Goal: Task Accomplishment & Management: Manage account settings

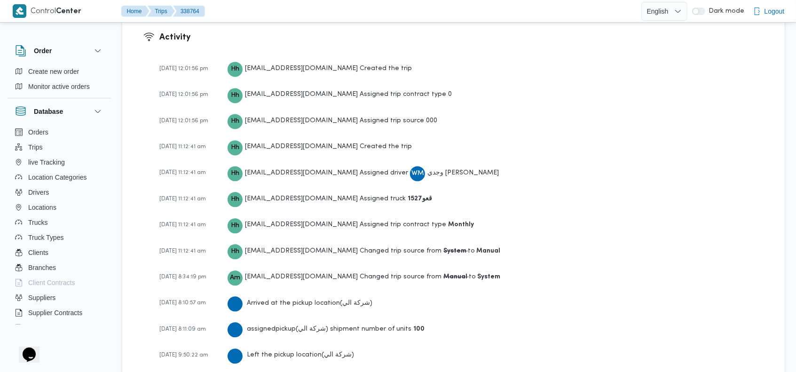
scroll to position [1340, 0]
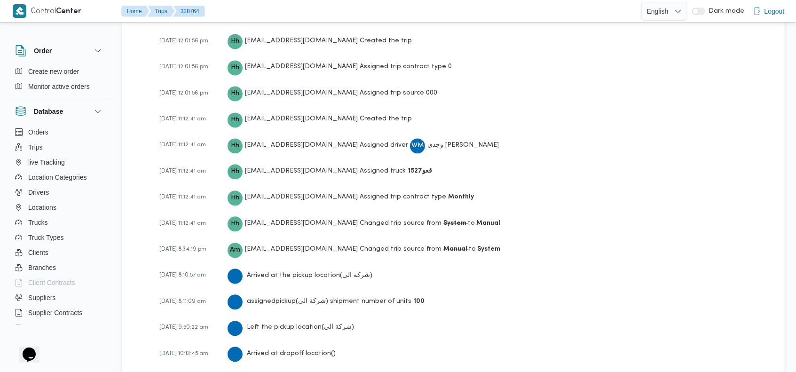
click at [407, 168] on b "قعو1527" at bounding box center [419, 171] width 24 height 6
copy b "قعو1527"
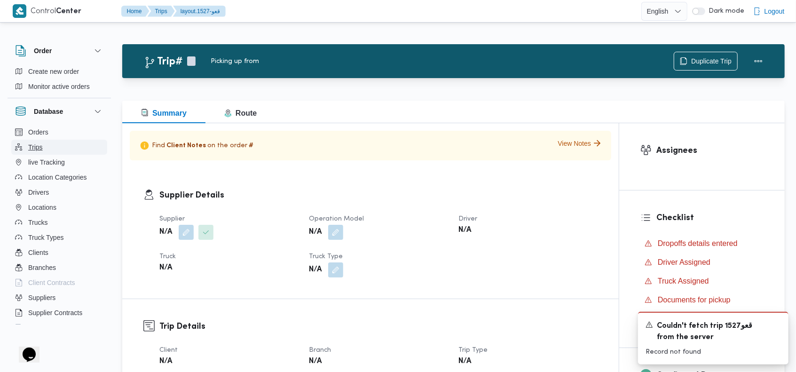
click at [57, 148] on button "Trips" at bounding box center [59, 147] width 96 height 15
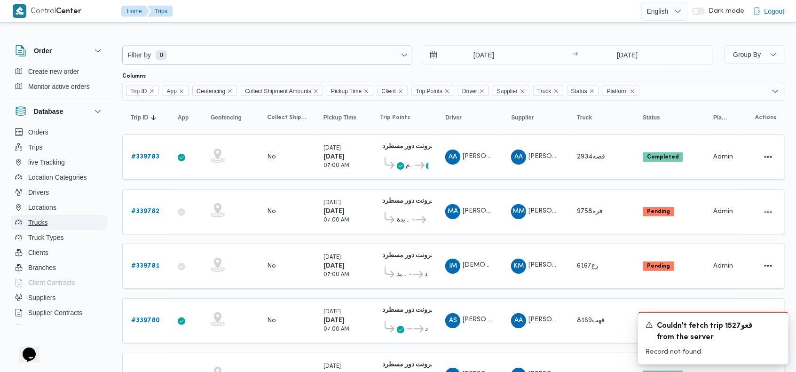
click at [38, 224] on span "Trucks" at bounding box center [37, 222] width 19 height 11
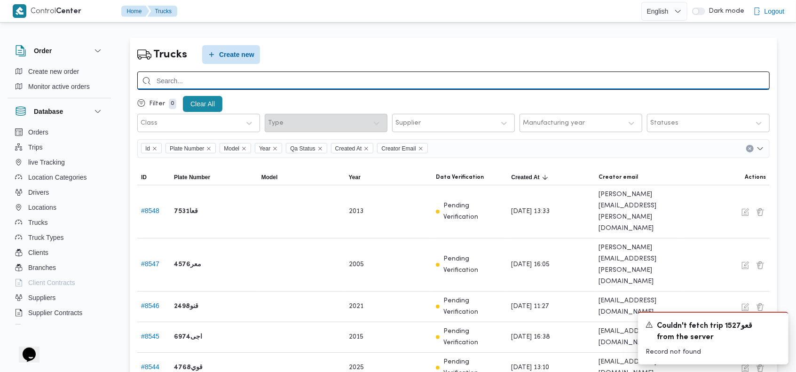
click at [418, 82] on input "search" at bounding box center [453, 80] width 632 height 18
paste input "قعو1527"
type input "قعو1527"
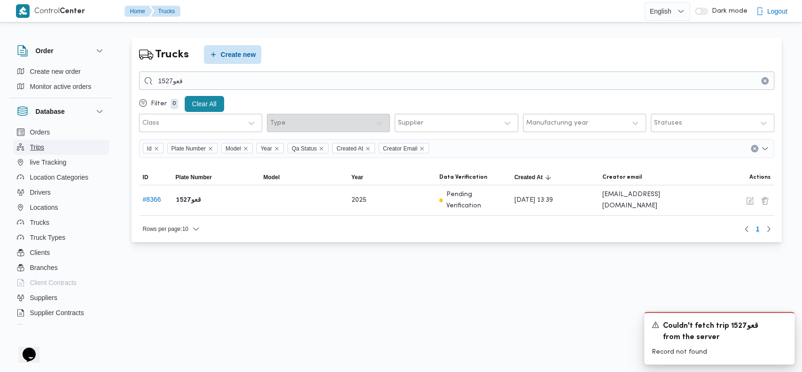
click at [58, 144] on button "Trips" at bounding box center [61, 147] width 96 height 15
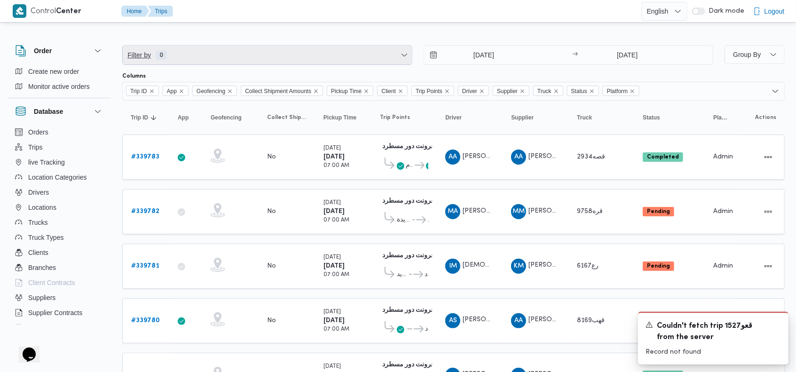
click at [241, 55] on span "Filter by 0" at bounding box center [267, 55] width 289 height 19
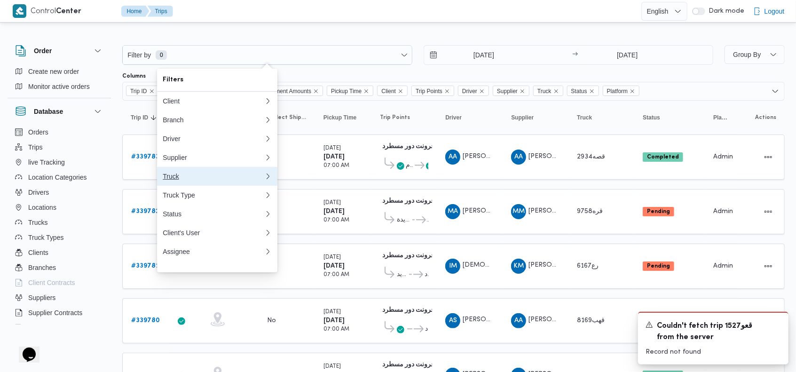
click at [178, 179] on div "Truck" at bounding box center [214, 176] width 102 height 8
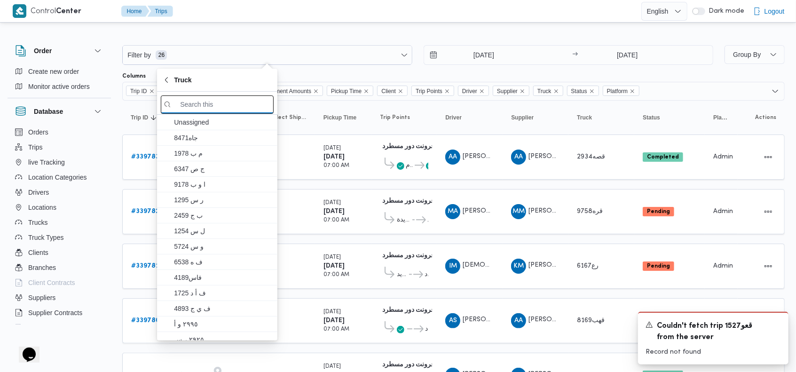
click at [210, 103] on input "search filters" at bounding box center [217, 104] width 113 height 18
paste input "قعو1527"
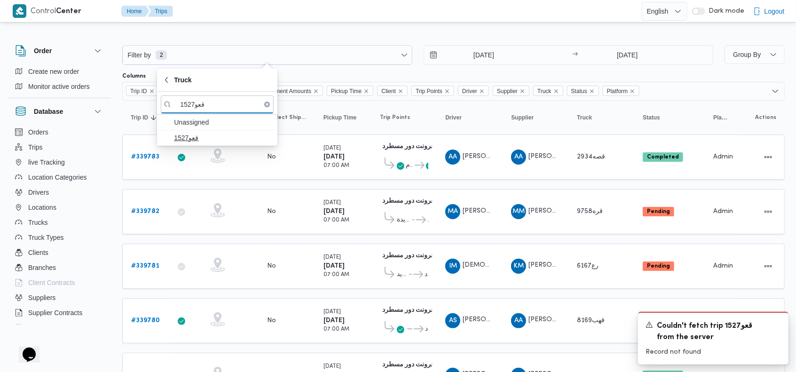
type input "قعو1527"
click at [209, 137] on span "قعو1527" at bounding box center [223, 137] width 98 height 11
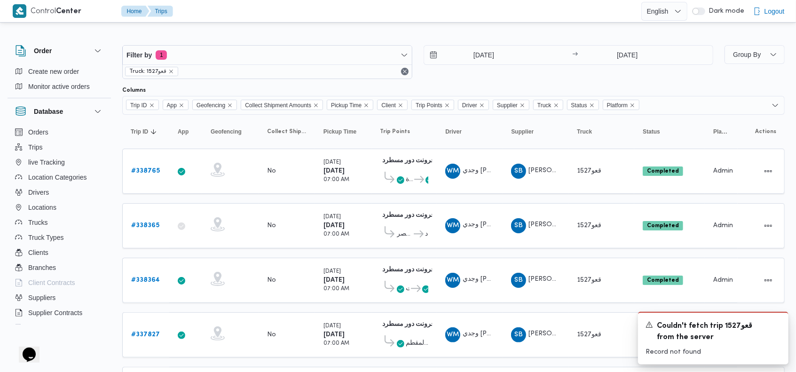
click at [538, 76] on div "18/9/2025 → 25/9/2025" at bounding box center [568, 62] width 290 height 34
click at [172, 70] on icon "remove selected entity" at bounding box center [171, 72] width 6 height 6
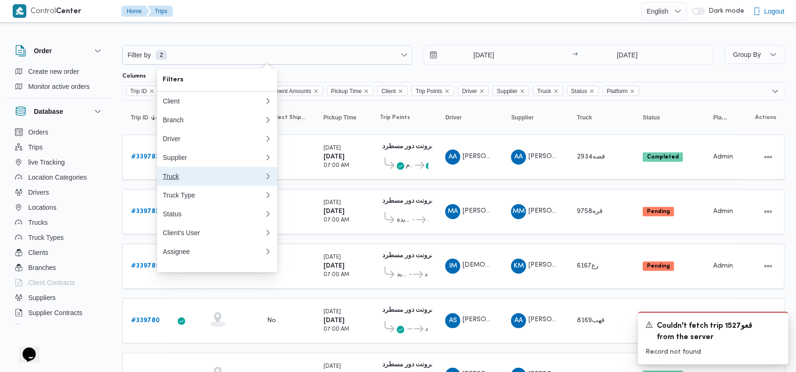
click at [181, 179] on div "Truck" at bounding box center [212, 176] width 98 height 8
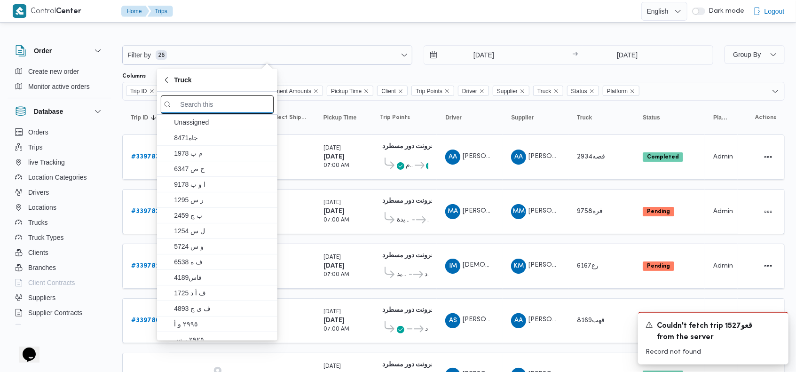
click at [216, 103] on input "search filters" at bounding box center [217, 104] width 113 height 18
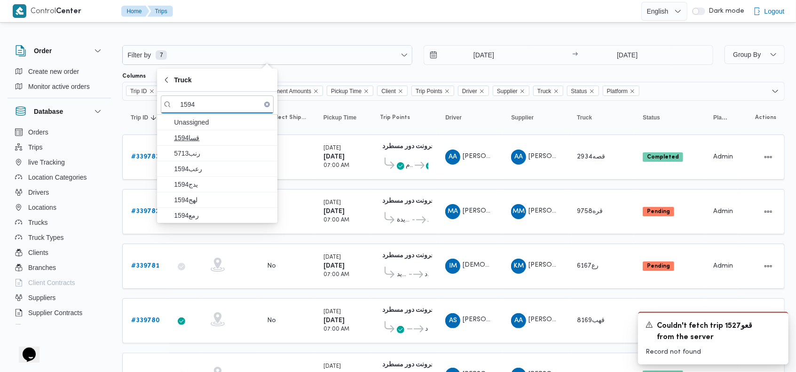
type input "1594"
click at [214, 136] on span "قسا1594" at bounding box center [223, 137] width 98 height 11
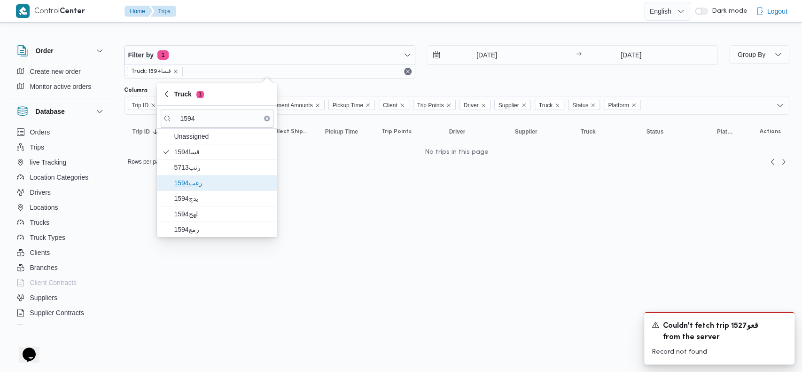
click at [206, 179] on span "رعب1594" at bounding box center [223, 182] width 98 height 11
click at [205, 194] on span "يدج1594" at bounding box center [223, 198] width 98 height 11
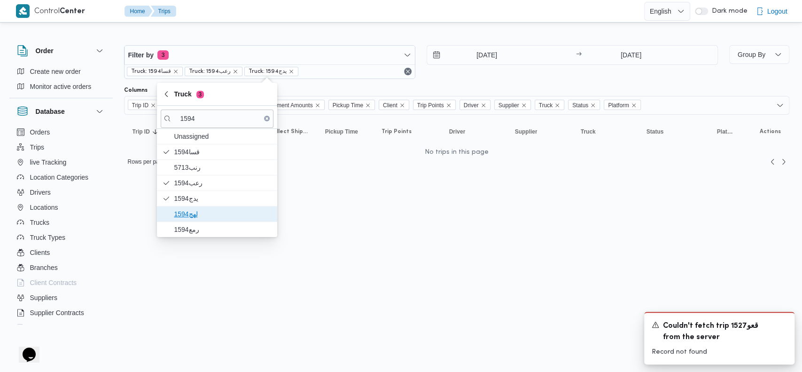
click at [204, 209] on span "لهج1594" at bounding box center [223, 213] width 98 height 11
click at [202, 225] on span "رمع1594" at bounding box center [223, 229] width 98 height 11
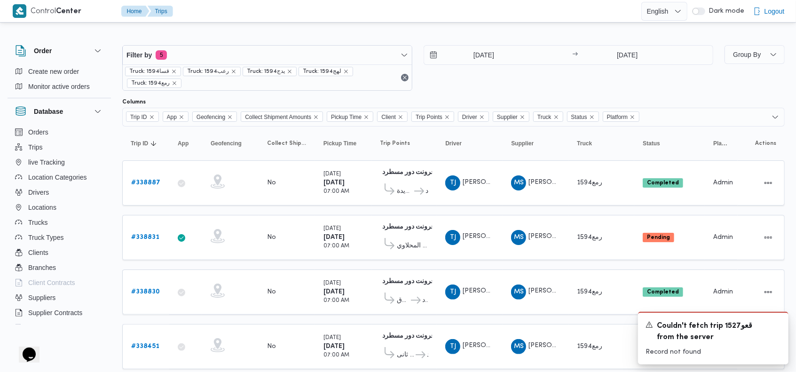
click at [483, 75] on div "18/9/2025 → 25/9/2025" at bounding box center [568, 68] width 290 height 46
click at [177, 80] on icon "remove selected entity" at bounding box center [175, 83] width 6 height 6
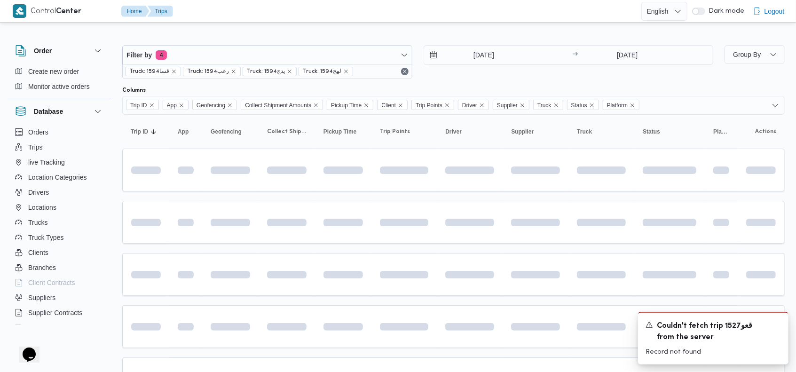
click at [389, 72] on div "Truck: قسا1594 Truck: رعب1594 Truck: يدج1594 Truck: لهج1594" at bounding box center [267, 71] width 289 height 14
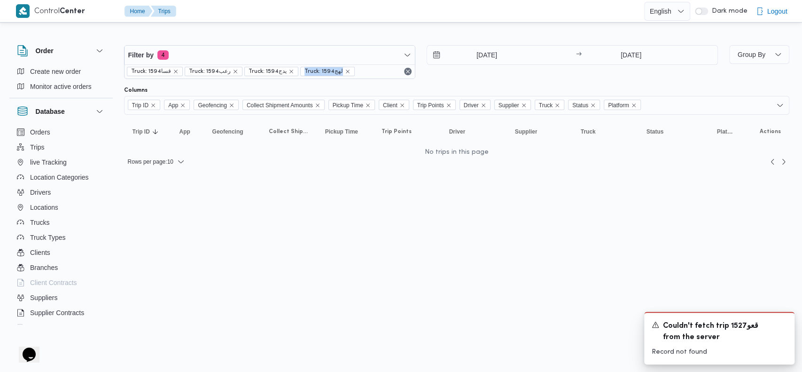
click at [389, 72] on div "Truck: قسا1594 Truck: رعب1594 Truck: يدج1594 Truck: لهج1594" at bounding box center [270, 71] width 290 height 14
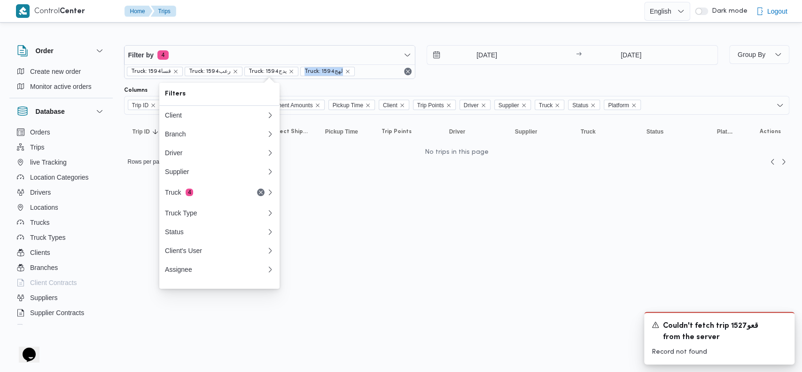
click at [389, 72] on div "Truck: قسا1594 Truck: رعب1594 Truck: يدج1594 Truck: لهج1594" at bounding box center [270, 71] width 290 height 14
click at [402, 71] on div "Truck: قسا1594 Truck: رعب1594 Truck: يدج1594 Truck: لهج1594" at bounding box center [270, 71] width 290 height 14
click at [405, 71] on button "Remove" at bounding box center [407, 71] width 11 height 11
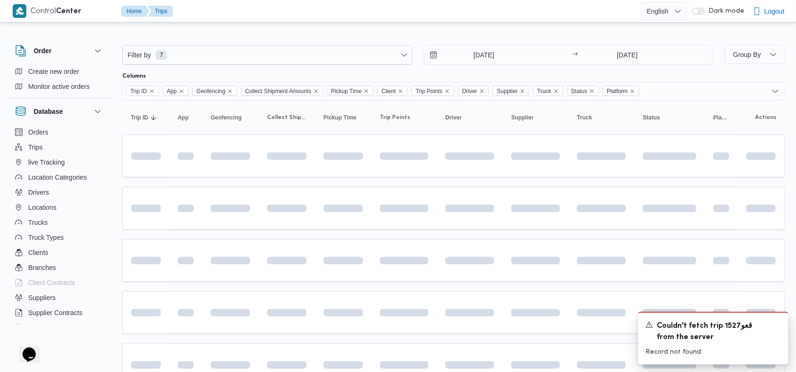
click at [405, 71] on div at bounding box center [453, 69] width 662 height 8
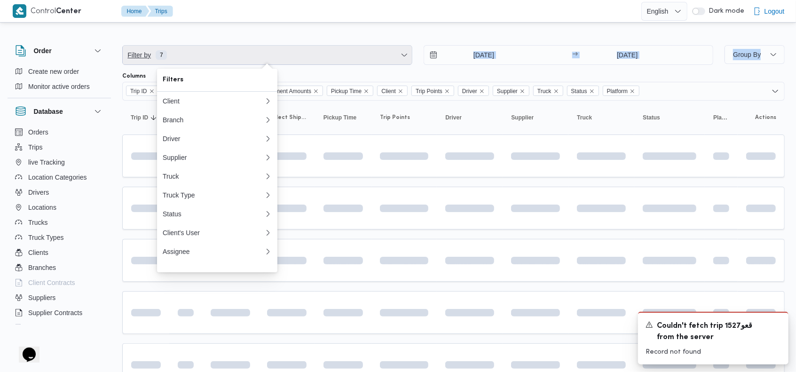
click at [258, 55] on span "Filter by 7" at bounding box center [267, 55] width 289 height 19
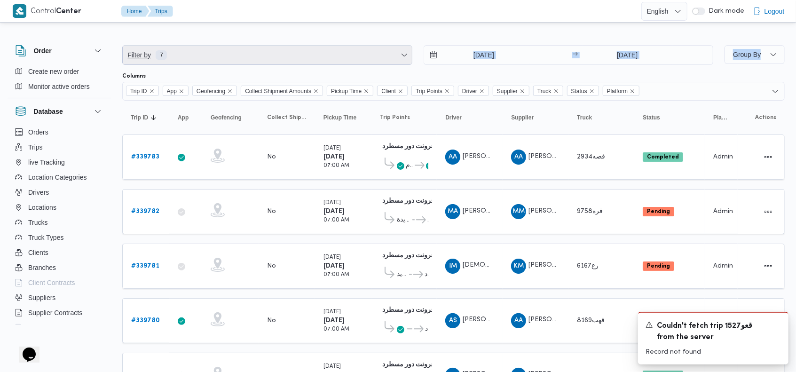
click at [258, 57] on span "Filter by 7" at bounding box center [267, 55] width 289 height 19
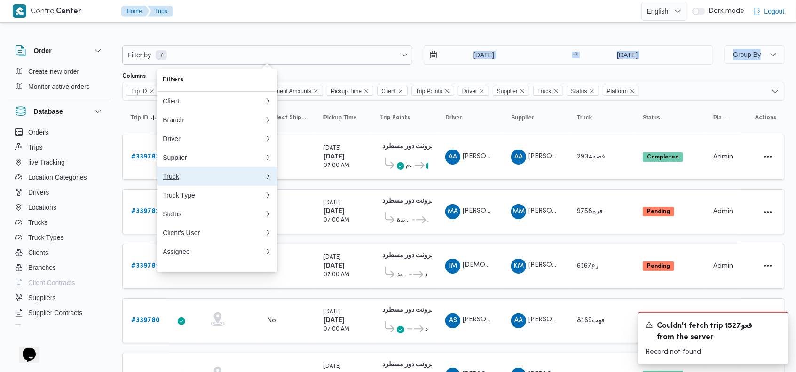
click at [189, 177] on div "Truck" at bounding box center [212, 176] width 98 height 8
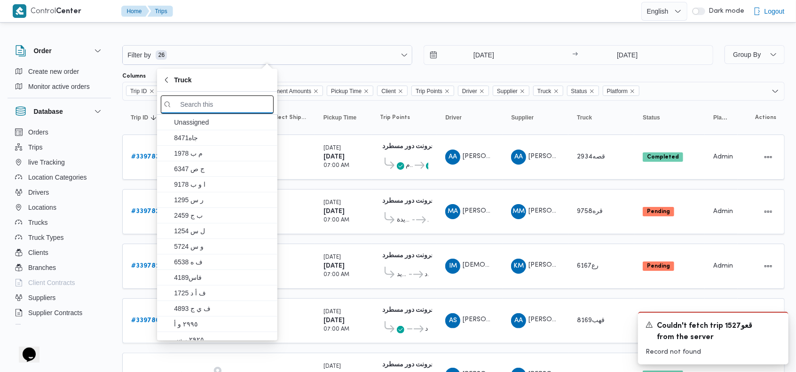
click at [223, 109] on input "search filters" at bounding box center [217, 104] width 113 height 18
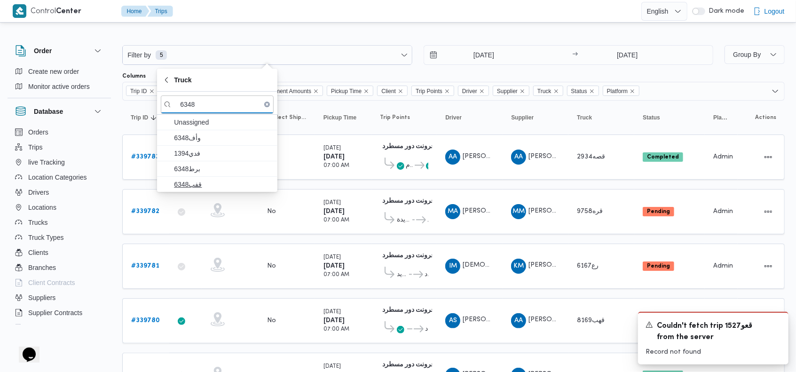
type input "6348"
click at [205, 181] on span "قفب6348" at bounding box center [223, 184] width 98 height 11
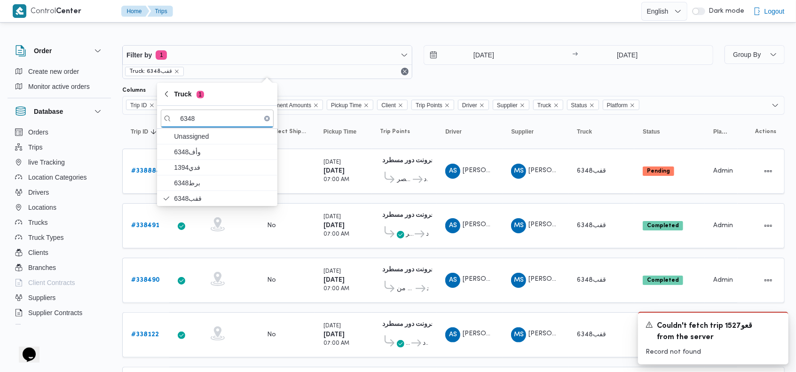
click at [523, 72] on div "18/9/2025 → 25/9/2025" at bounding box center [568, 62] width 290 height 34
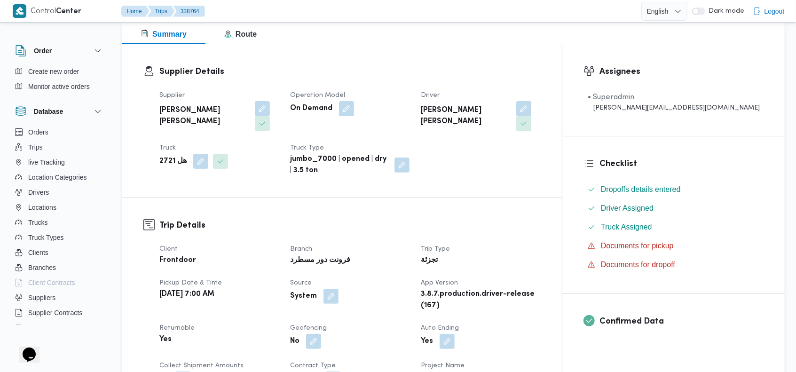
scroll to position [94, 0]
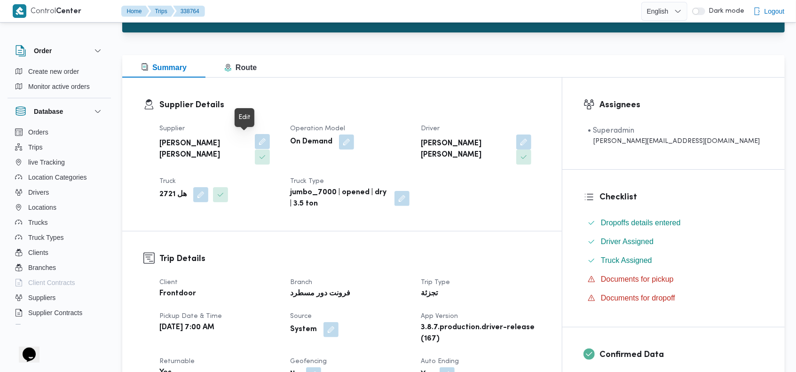
click at [255, 141] on button "button" at bounding box center [262, 141] width 15 height 15
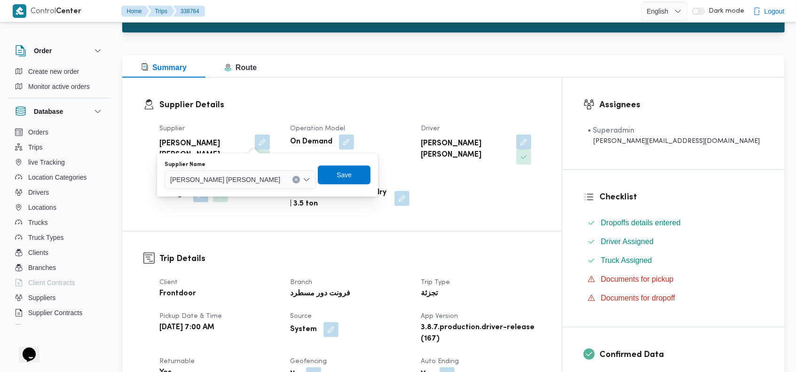
click at [295, 178] on icon "Clear input" at bounding box center [296, 179] width 2 height 2
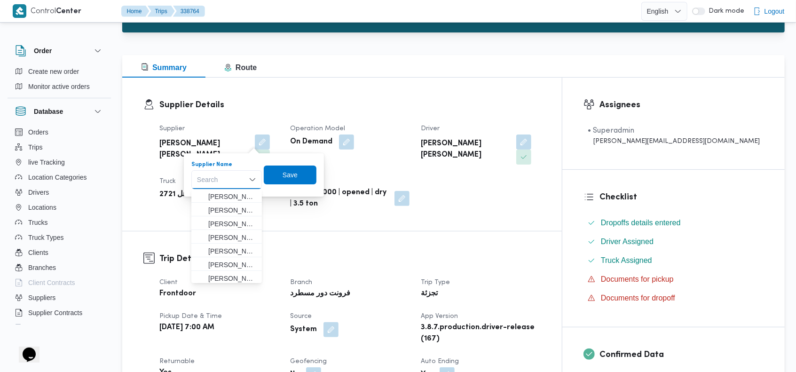
click at [229, 179] on div "Search Combo box. Selected. Combo box input. Search. Type some text or, to disp…" at bounding box center [226, 179] width 70 height 19
type input "شريف"
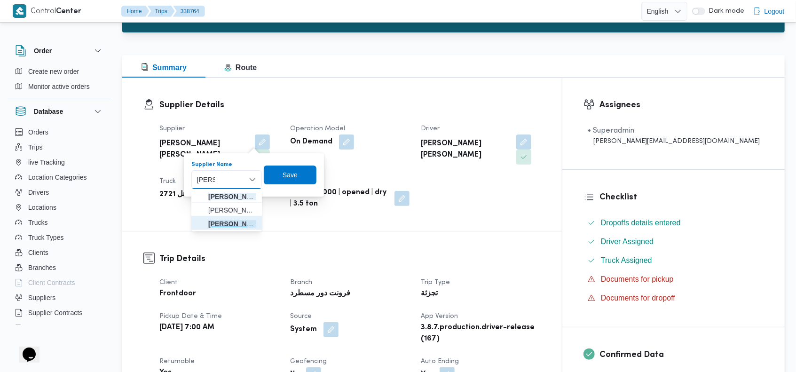
click at [236, 219] on span "شريف بدر عبد الحميد عبد المجيد بدر" at bounding box center [232, 223] width 48 height 11
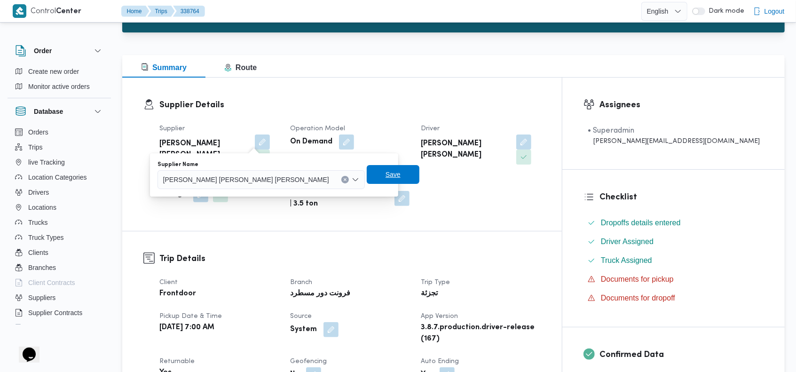
click at [385, 172] on span "Save" at bounding box center [392, 174] width 15 height 11
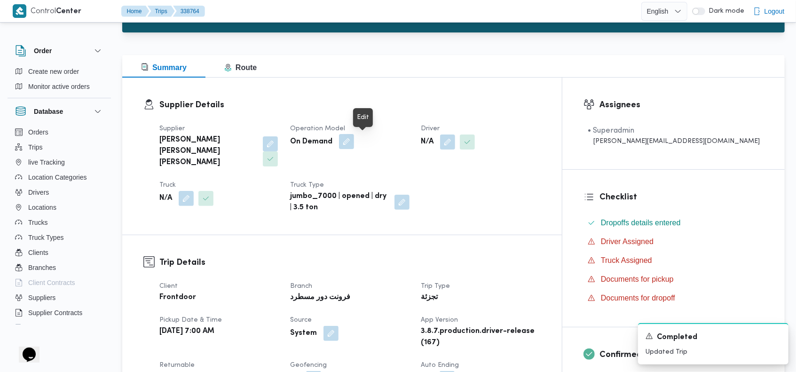
click at [354, 140] on button "button" at bounding box center [346, 141] width 15 height 15
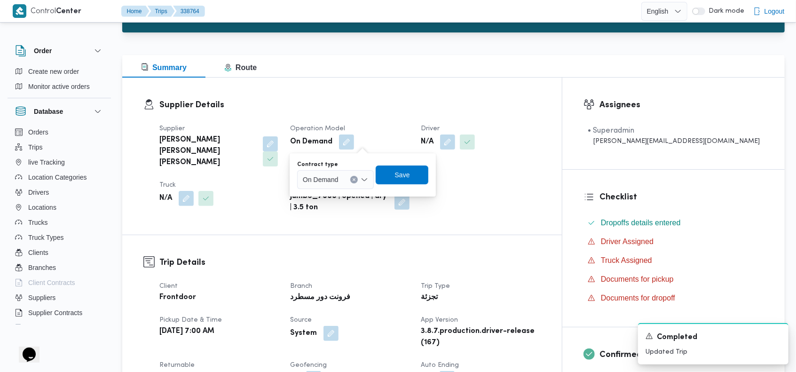
click at [355, 176] on button "Clear input" at bounding box center [354, 180] width 8 height 8
click at [345, 193] on span "Monthly" at bounding box center [341, 196] width 48 height 11
click at [400, 177] on span "Save" at bounding box center [398, 174] width 15 height 11
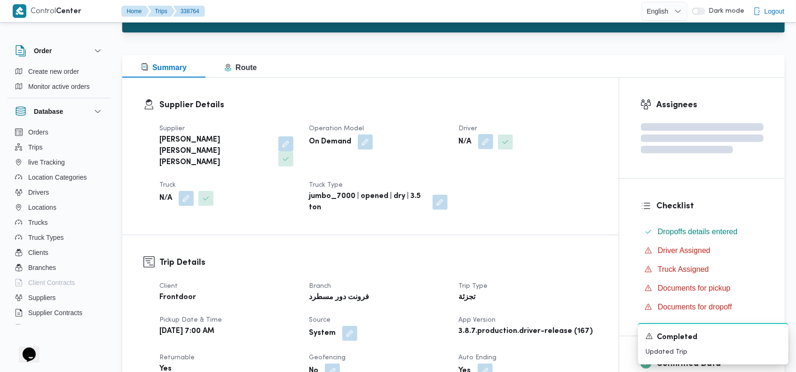
click at [489, 141] on button "button" at bounding box center [485, 141] width 15 height 15
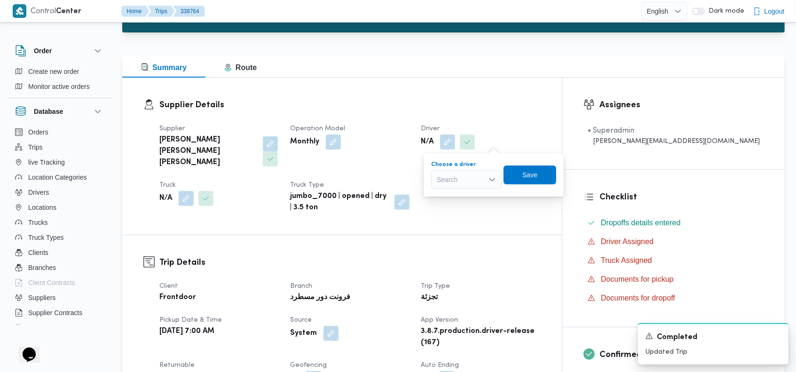
click at [471, 179] on div "Search" at bounding box center [466, 179] width 70 height 19
type input "وجد"
click at [441, 196] on icon "button" at bounding box center [441, 197] width 8 height 8
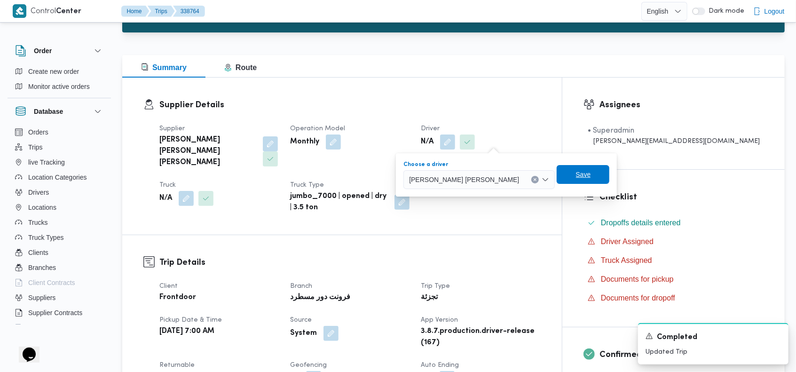
click at [576, 172] on span "Save" at bounding box center [583, 174] width 15 height 11
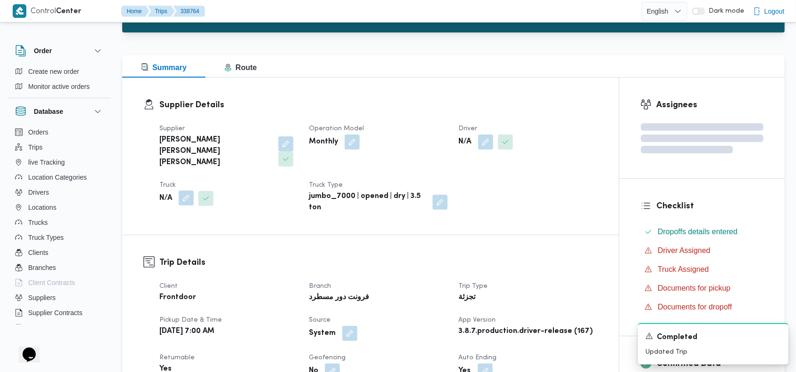
click at [187, 190] on button "button" at bounding box center [186, 197] width 15 height 15
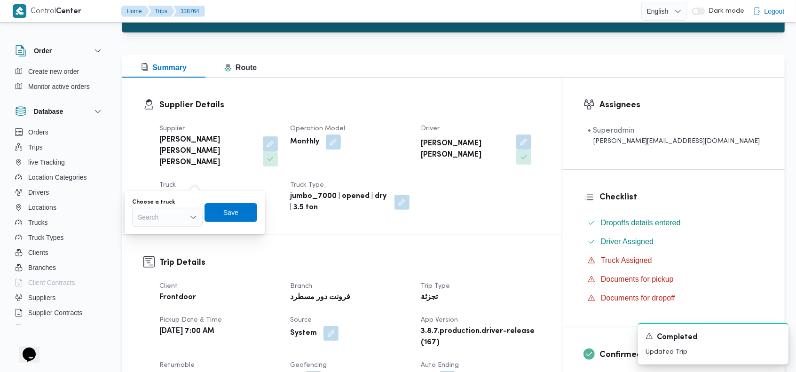
click at [168, 213] on div "Search" at bounding box center [167, 217] width 70 height 19
type input "152"
click at [141, 234] on icon "button" at bounding box center [142, 234] width 8 height 8
click at [234, 213] on span "Save" at bounding box center [235, 211] width 15 height 11
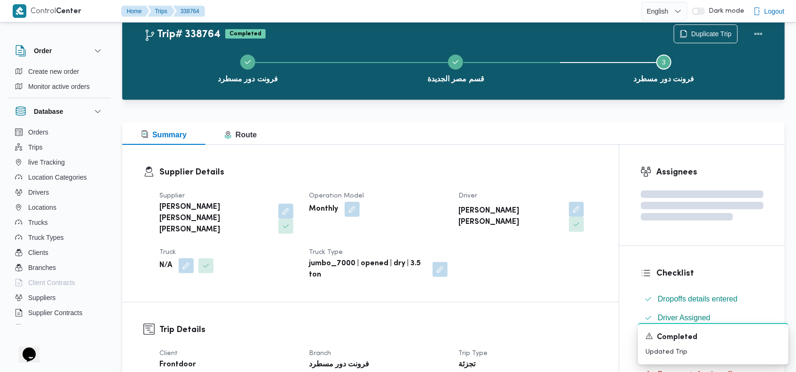
scroll to position [0, 0]
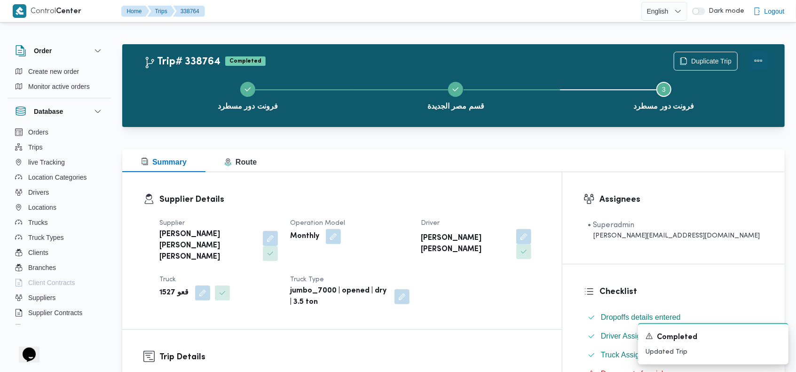
click at [757, 63] on button "Actions" at bounding box center [758, 60] width 19 height 19
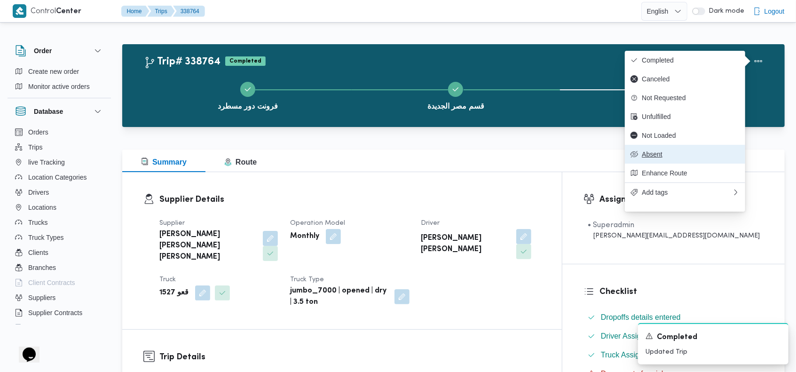
click at [670, 158] on span "Absent" at bounding box center [690, 154] width 98 height 8
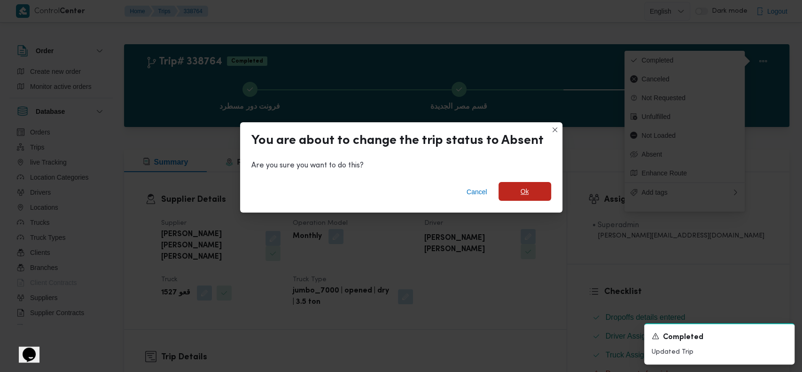
click at [527, 190] on span "Ok" at bounding box center [525, 191] width 53 height 19
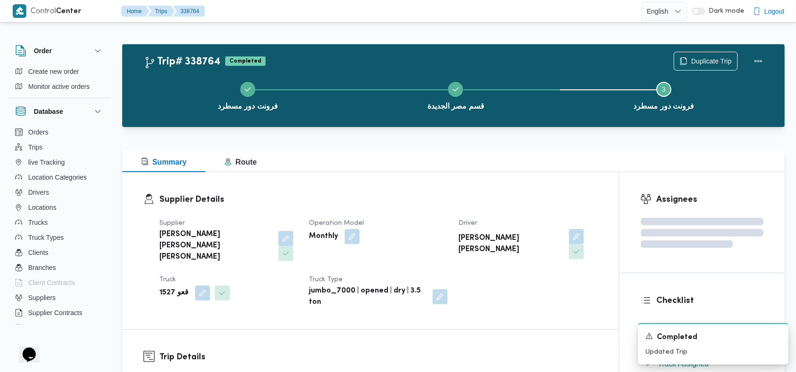
click at [519, 61] on div "Trip# 338764 Completed Duplicate Trip" at bounding box center [456, 61] width 624 height 19
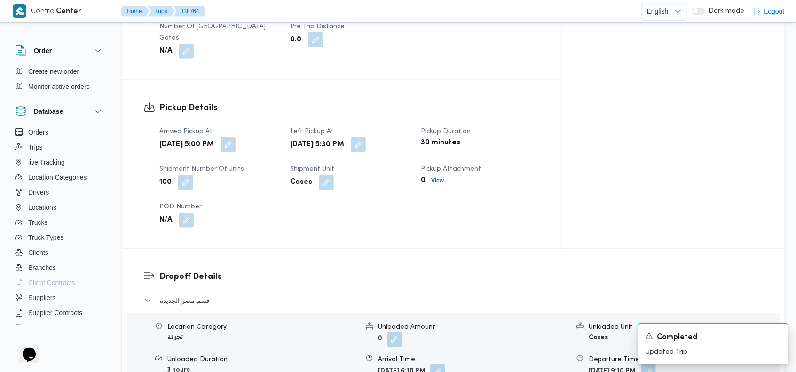
scroll to position [564, 0]
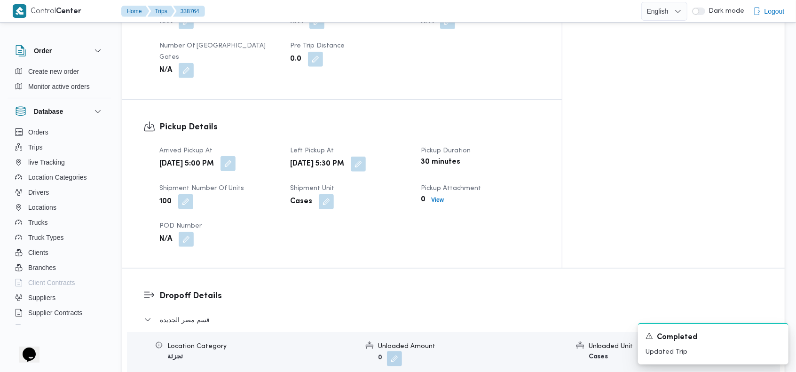
click at [235, 156] on button "button" at bounding box center [227, 163] width 15 height 15
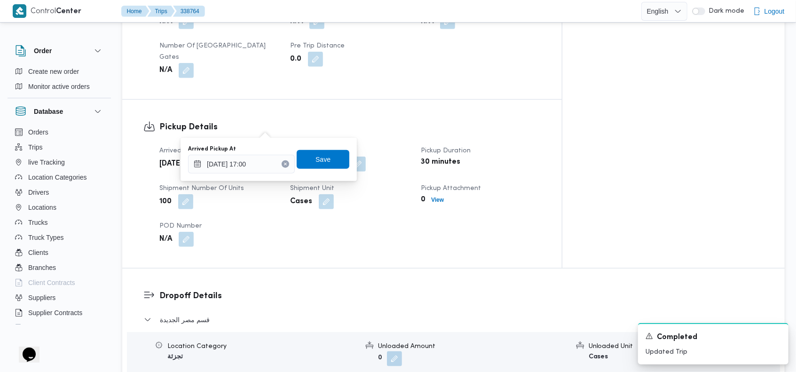
click at [283, 164] on icon "Clear input" at bounding box center [285, 164] width 4 height 4
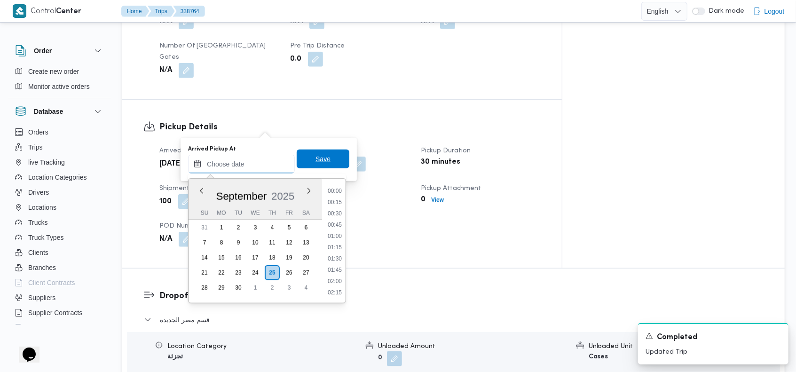
scroll to position [631, 0]
click at [315, 159] on span "Save" at bounding box center [322, 158] width 15 height 11
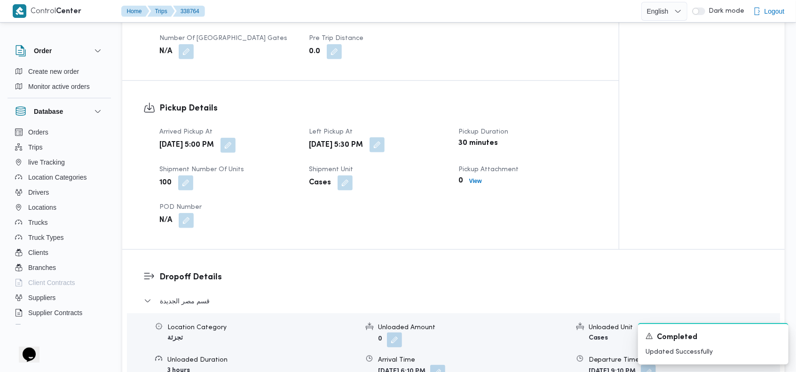
click at [384, 137] on button "button" at bounding box center [376, 144] width 15 height 15
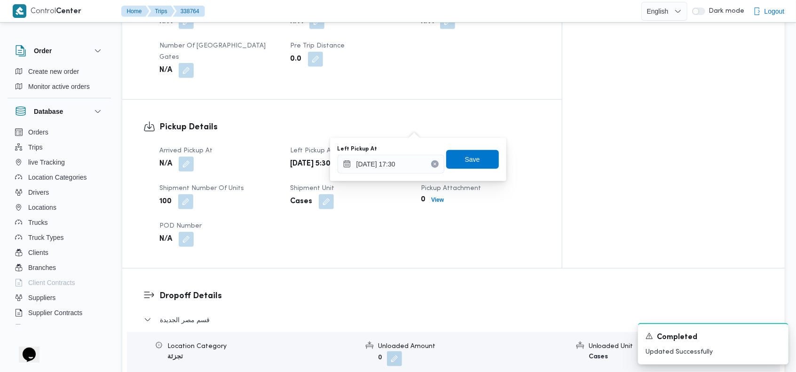
click at [431, 160] on button "Clear input" at bounding box center [435, 164] width 8 height 8
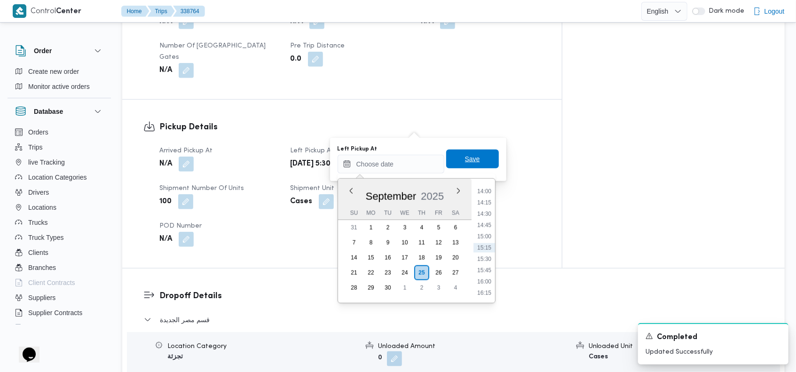
click at [455, 160] on span "Save" at bounding box center [472, 158] width 53 height 19
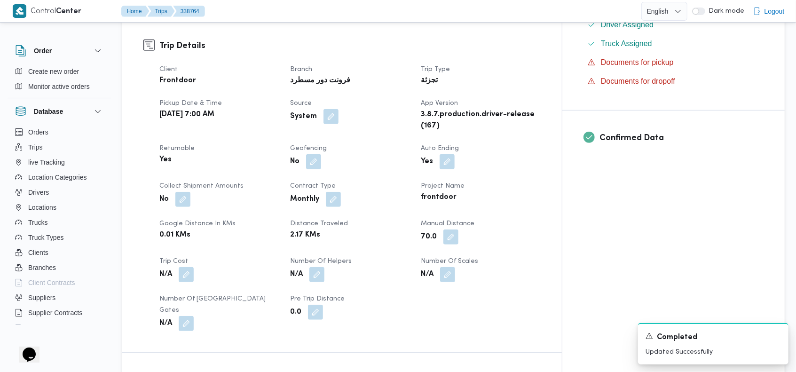
scroll to position [291, 0]
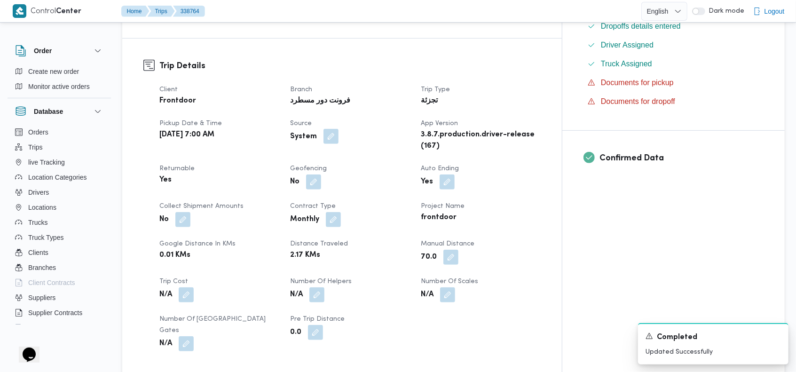
click at [338, 129] on button "button" at bounding box center [330, 136] width 15 height 15
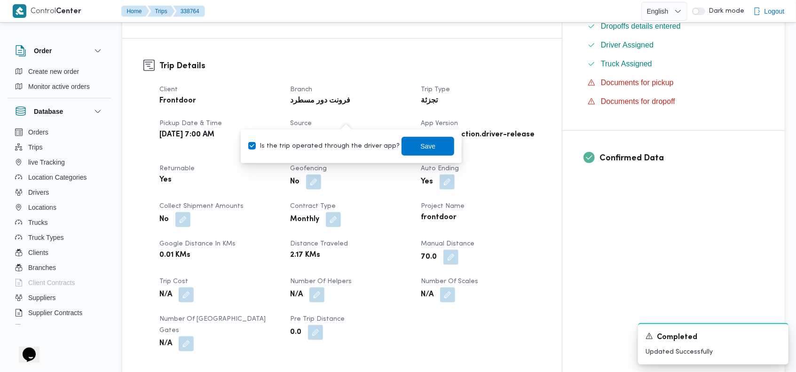
click at [335, 151] on label "Is the trip operated through the driver app?" at bounding box center [323, 146] width 151 height 11
checkbox input "false"
click at [421, 146] on span "Save" at bounding box center [427, 145] width 15 height 11
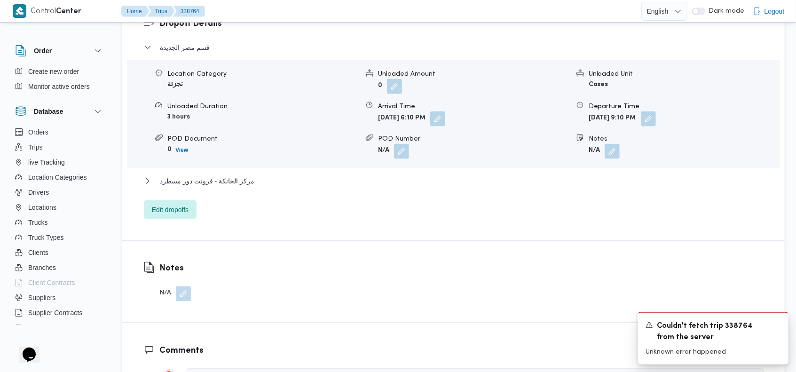
scroll to position [859, 0]
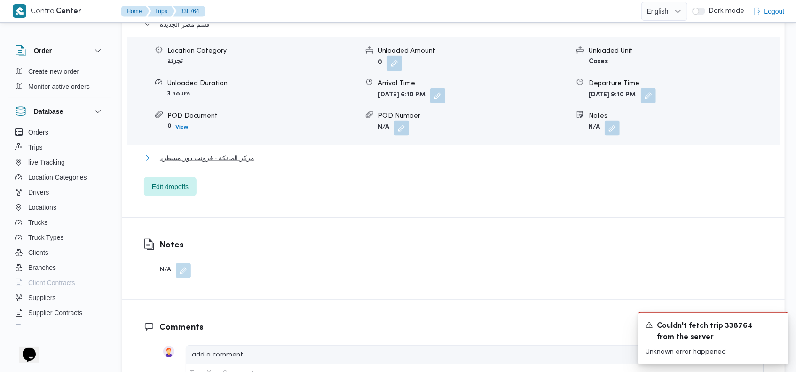
click at [233, 152] on span "مركز الخانكة - فرونت دور مسطرد" at bounding box center [207, 157] width 94 height 11
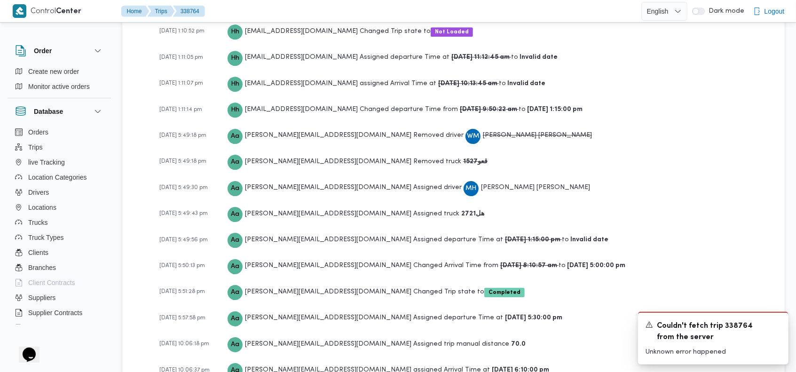
scroll to position [1977, 0]
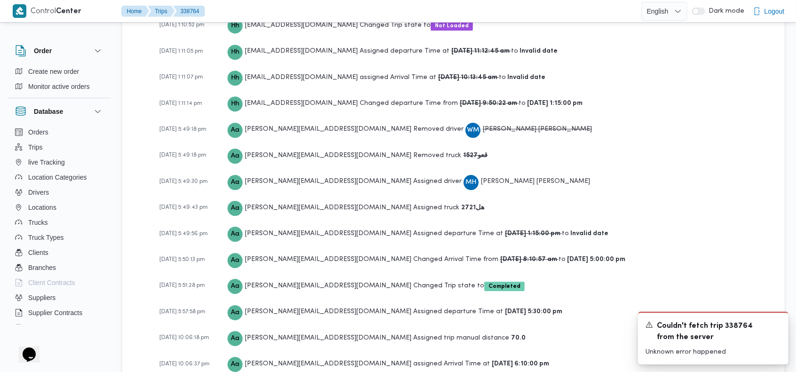
click at [670, 199] on div "24-09-2025 5:49:43 pm Aa ahmed.adel@illa.com.eg Assigned truck هل2721" at bounding box center [461, 207] width 604 height 16
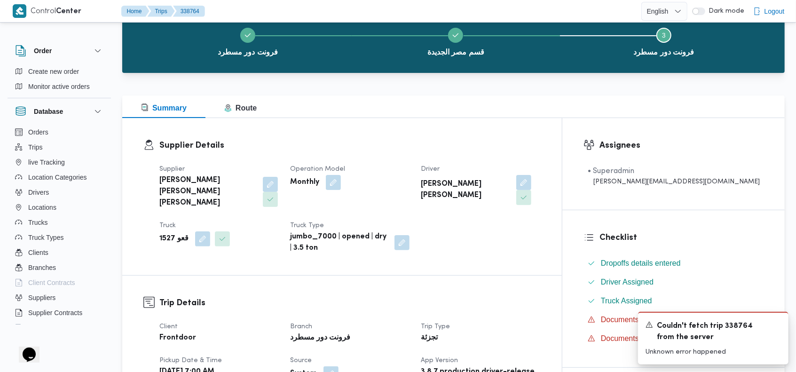
scroll to position [0, 0]
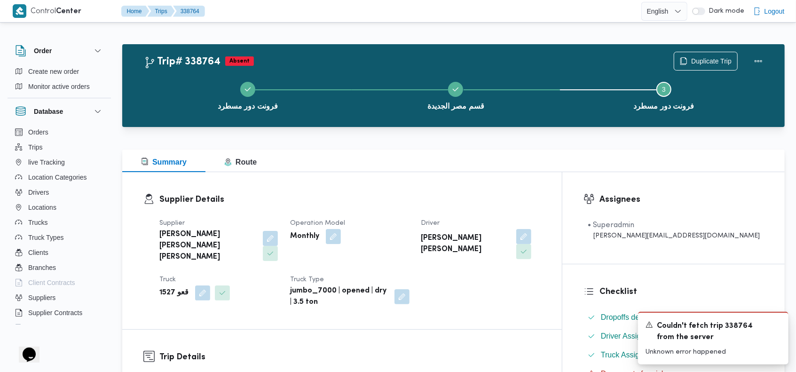
click at [505, 60] on div "Trip# 338764 Absent Duplicate Trip" at bounding box center [456, 61] width 624 height 19
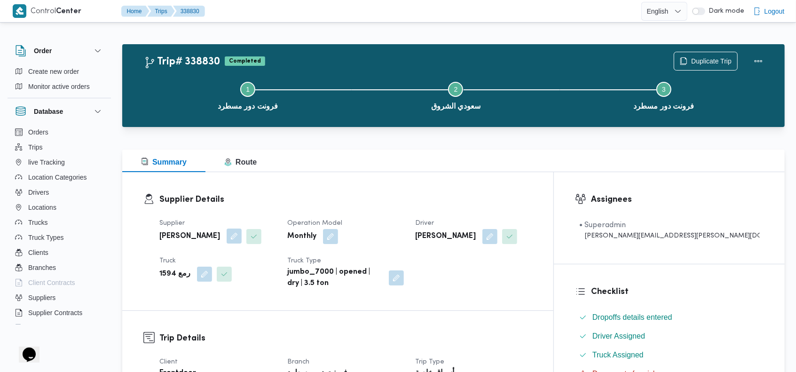
click at [242, 235] on button "button" at bounding box center [234, 235] width 15 height 15
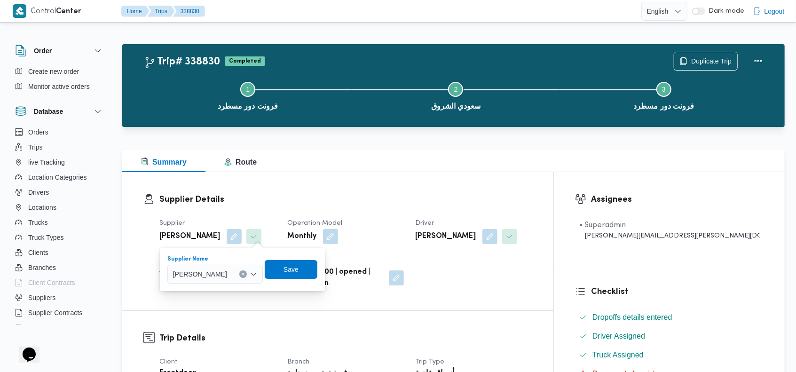
click at [247, 272] on button "Clear input" at bounding box center [243, 274] width 8 height 8
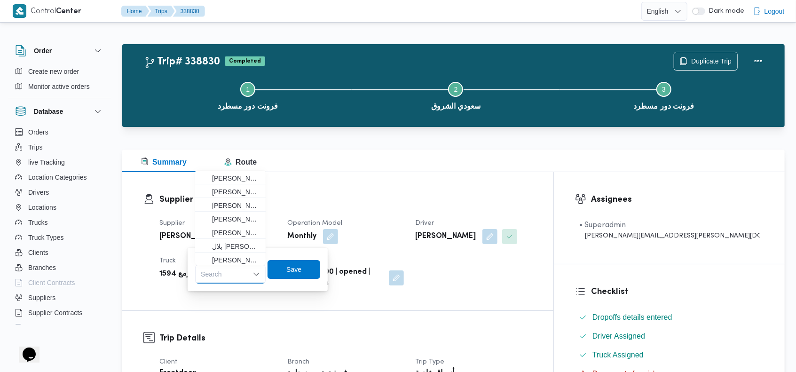
click at [235, 271] on div "Search Combo box. Selected. Combo box input. Search. Type some text or, to disp…" at bounding box center [230, 274] width 70 height 19
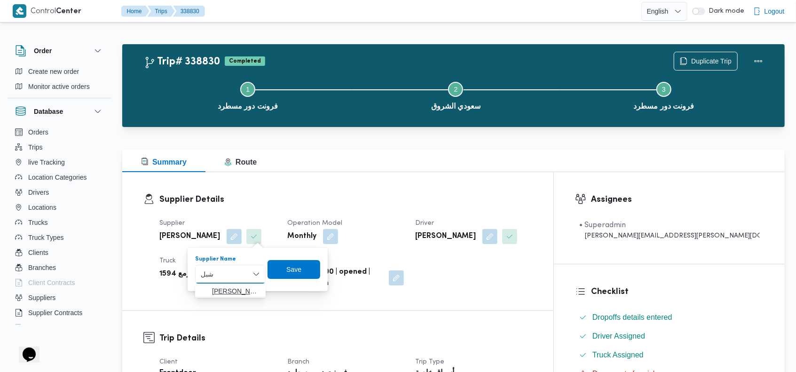
type input "شبل"
click at [232, 288] on span "محمد شبل عبدالقادر شبل" at bounding box center [236, 290] width 48 height 11
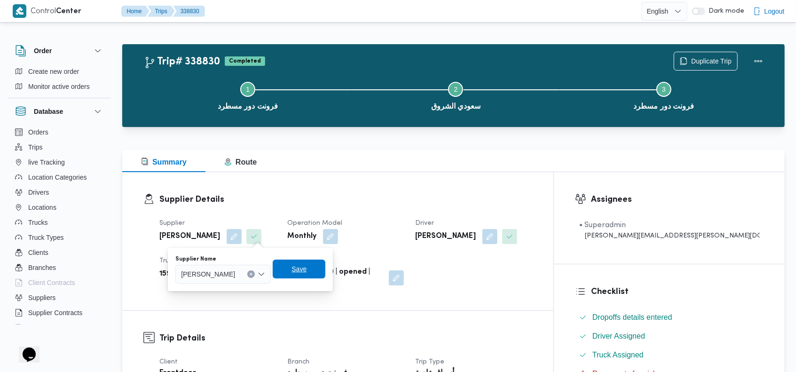
click at [305, 269] on span "Save" at bounding box center [299, 268] width 53 height 19
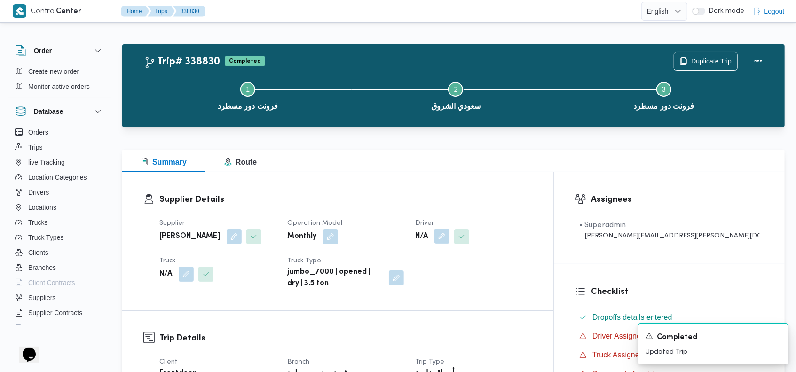
click at [449, 238] on button "button" at bounding box center [441, 235] width 15 height 15
click at [464, 272] on div "Search" at bounding box center [466, 274] width 70 height 19
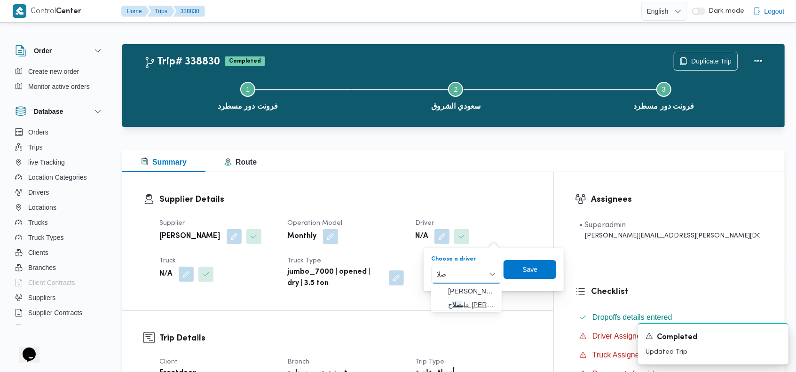
type input "صلا"
click at [459, 302] on span "علي صلا ح علي زيدان" at bounding box center [472, 304] width 48 height 11
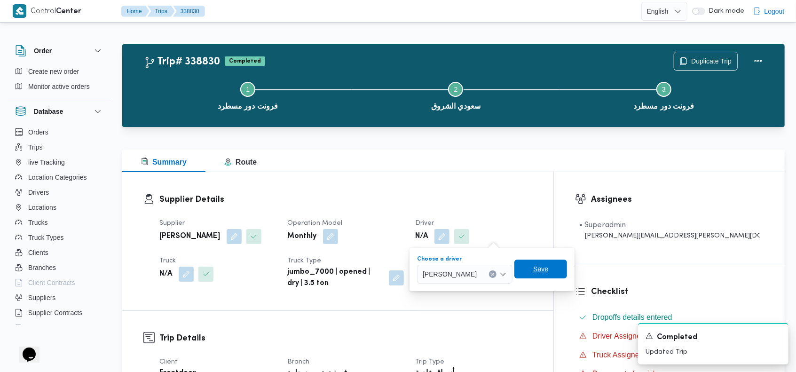
click at [537, 270] on span "Save" at bounding box center [540, 268] width 53 height 19
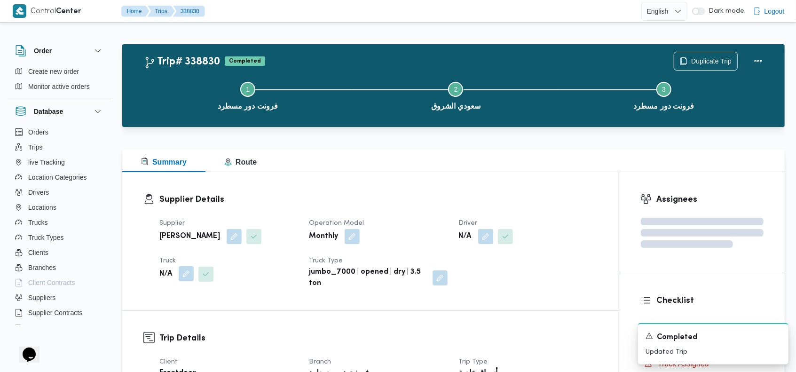
click at [188, 276] on button "button" at bounding box center [186, 273] width 15 height 15
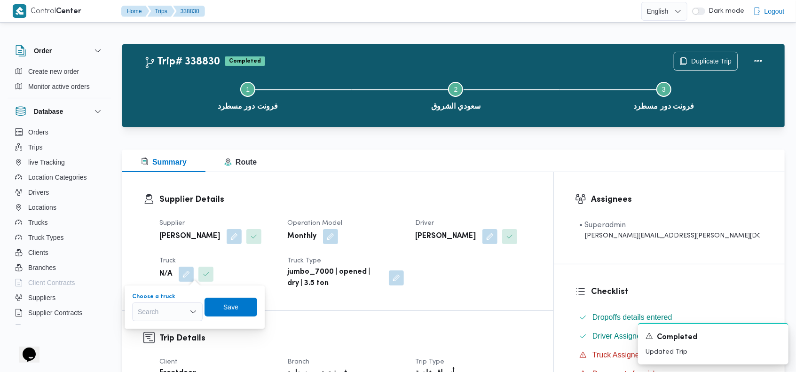
click at [170, 317] on div "Search" at bounding box center [167, 311] width 70 height 19
type input "634"
click at [169, 327] on span "قفب 634 8 | null" at bounding box center [173, 328] width 48 height 11
click at [251, 299] on span "Save" at bounding box center [238, 306] width 53 height 19
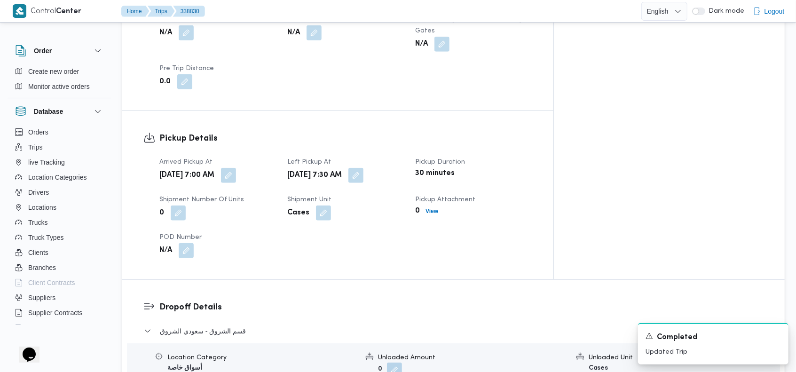
scroll to position [545, 0]
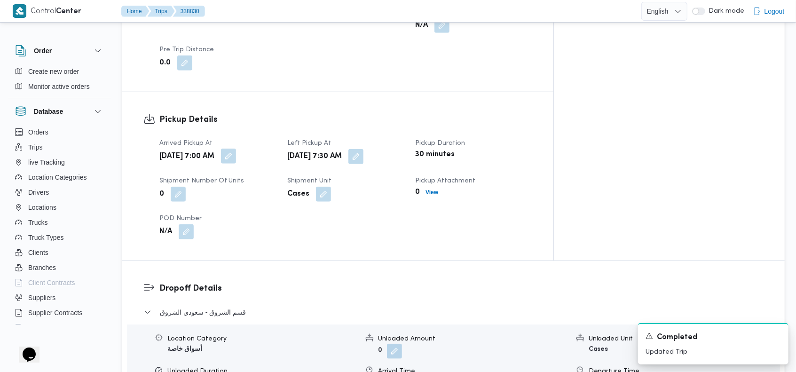
click at [236, 148] on button "button" at bounding box center [228, 155] width 15 height 15
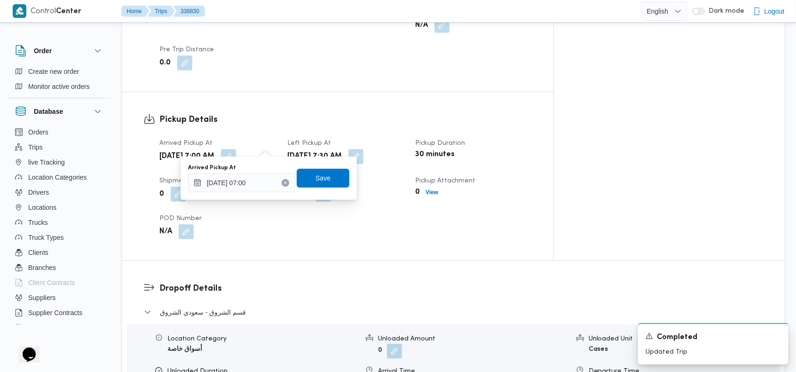
click at [281, 182] on button "Clear input" at bounding box center [285, 183] width 8 height 8
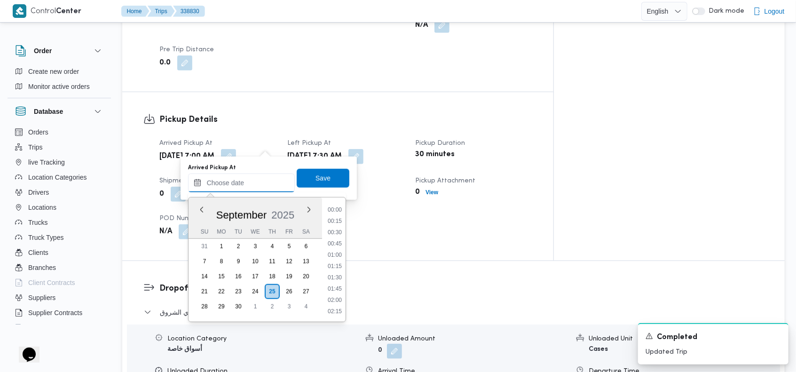
scroll to position [631, 0]
click at [304, 175] on span "Save" at bounding box center [323, 177] width 53 height 19
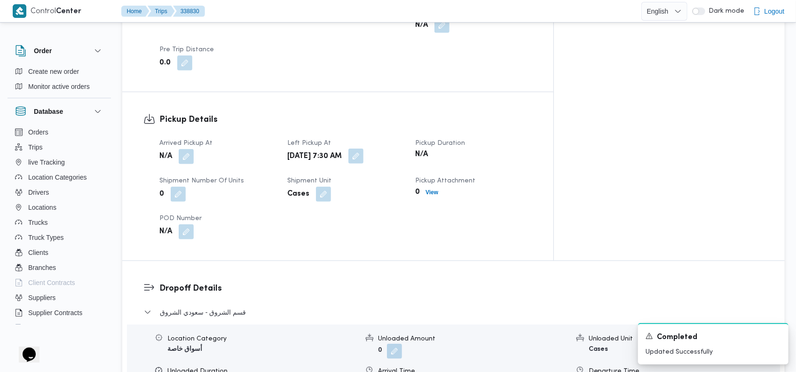
click at [363, 148] on button "button" at bounding box center [355, 155] width 15 height 15
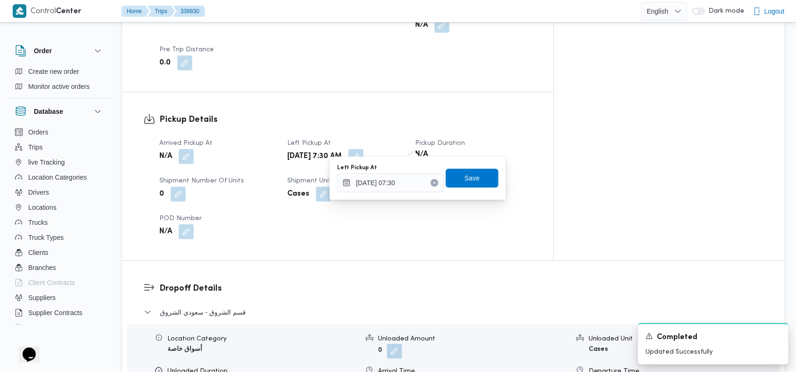
click at [432, 181] on icon "Clear input" at bounding box center [434, 183] width 4 height 4
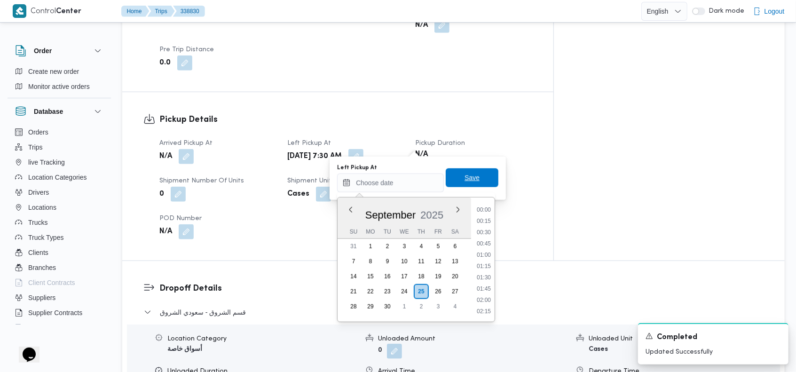
scroll to position [0, 0]
click at [464, 178] on span "Save" at bounding box center [471, 177] width 15 height 11
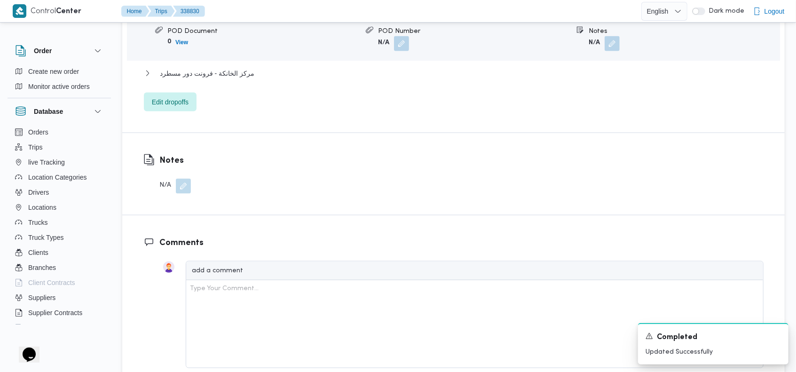
scroll to position [920, 0]
click at [229, 65] on span "مركز الخانكة - فرونت دور مسطرد" at bounding box center [207, 70] width 94 height 11
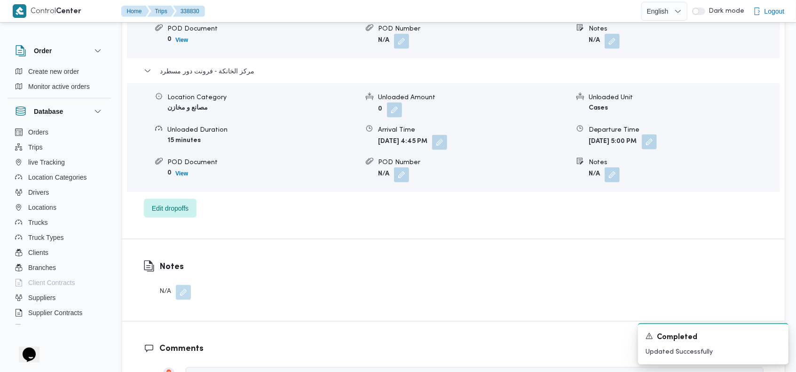
click at [656, 134] on button "button" at bounding box center [648, 141] width 15 height 15
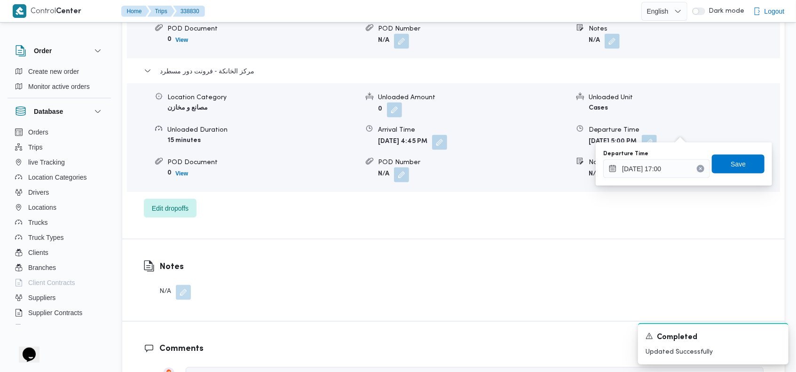
click at [698, 167] on icon "Clear input" at bounding box center [700, 169] width 4 height 4
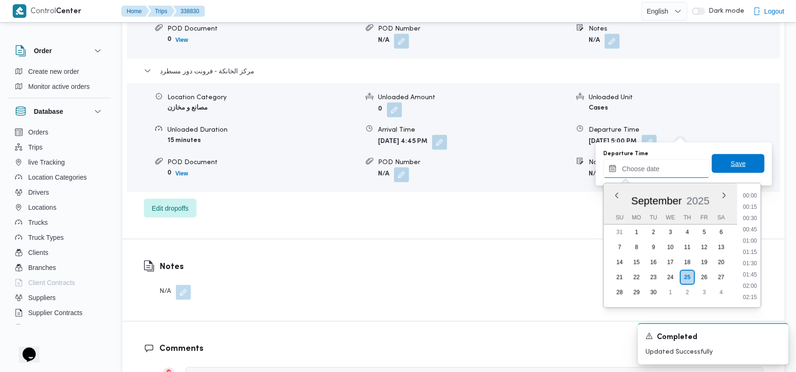
scroll to position [631, 0]
click at [719, 163] on span "Save" at bounding box center [737, 163] width 53 height 19
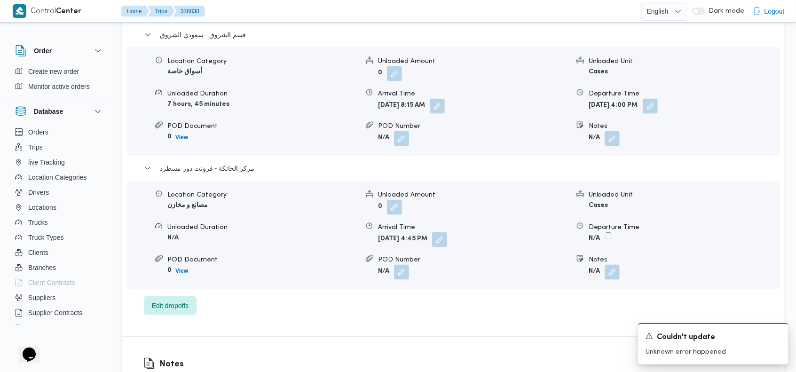
scroll to position [0, 0]
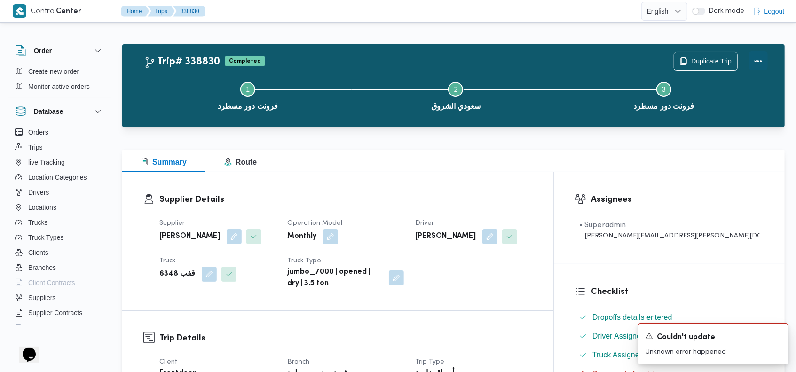
click at [758, 58] on button "Actions" at bounding box center [758, 60] width 19 height 19
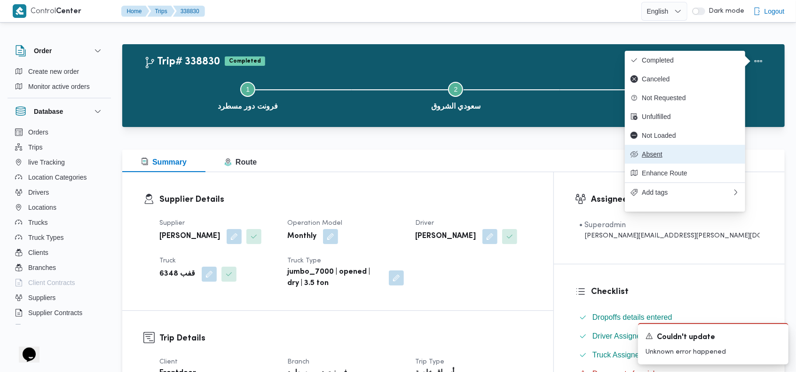
click at [676, 157] on span "Absent" at bounding box center [690, 154] width 98 height 8
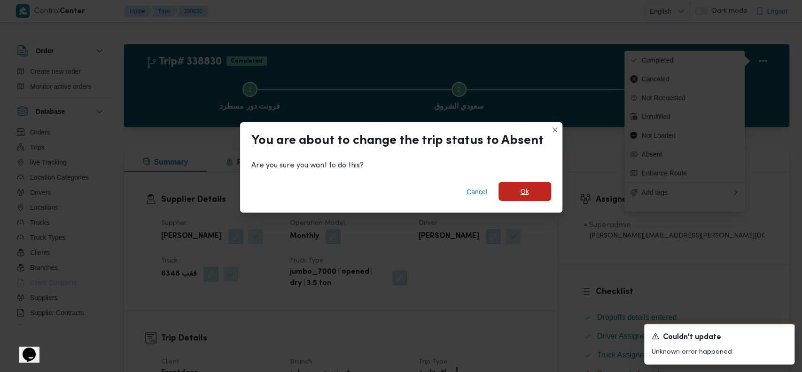
click at [530, 187] on span "Ok" at bounding box center [525, 191] width 53 height 19
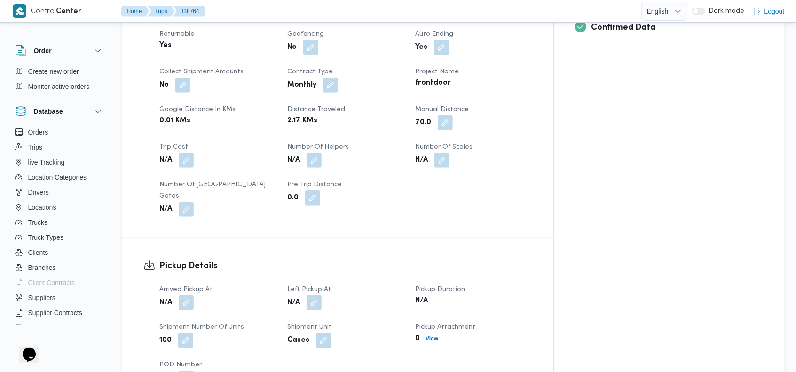
scroll to position [381, 0]
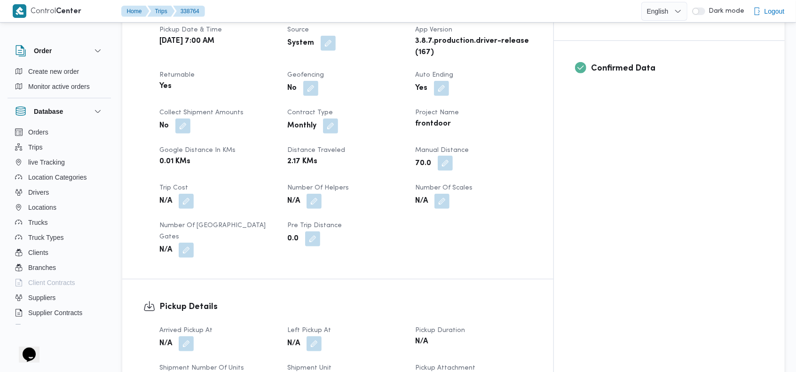
click at [453, 156] on button "button" at bounding box center [445, 163] width 15 height 15
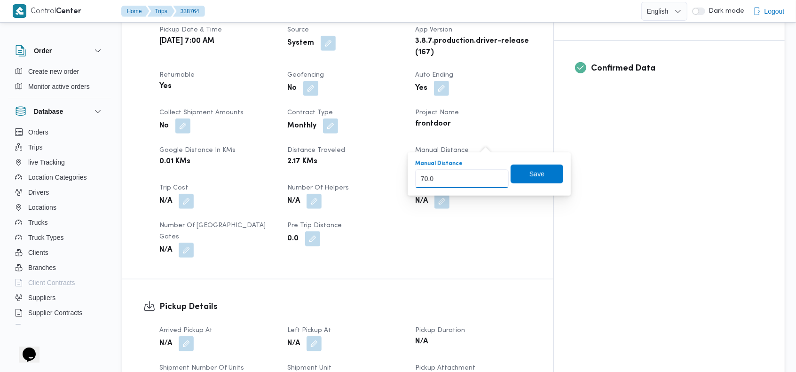
click at [447, 178] on input "70.0" at bounding box center [462, 178] width 94 height 19
click at [521, 173] on span "Save" at bounding box center [536, 173] width 53 height 19
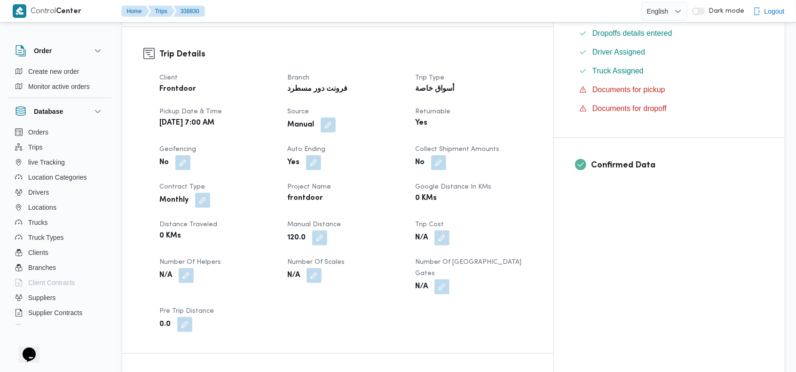
scroll to position [303, 0]
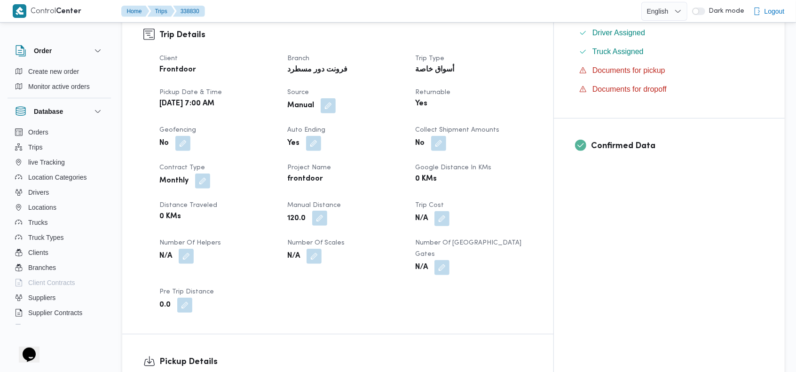
click at [327, 221] on button "button" at bounding box center [319, 218] width 15 height 15
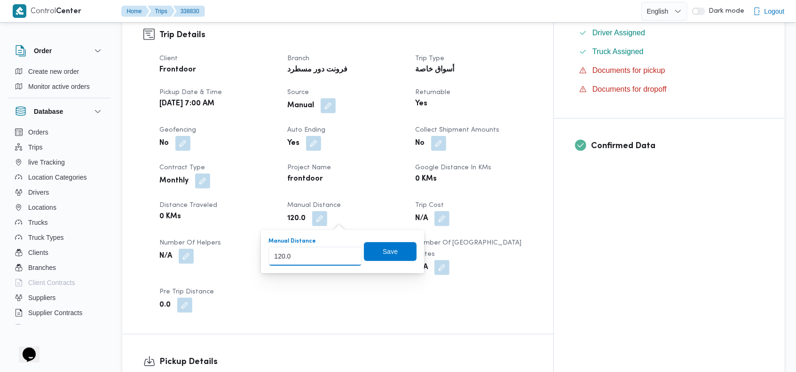
click at [313, 258] on input "120.0" at bounding box center [315, 256] width 94 height 19
click at [380, 245] on span "Save" at bounding box center [390, 251] width 53 height 19
